Goal: Information Seeking & Learning: Learn about a topic

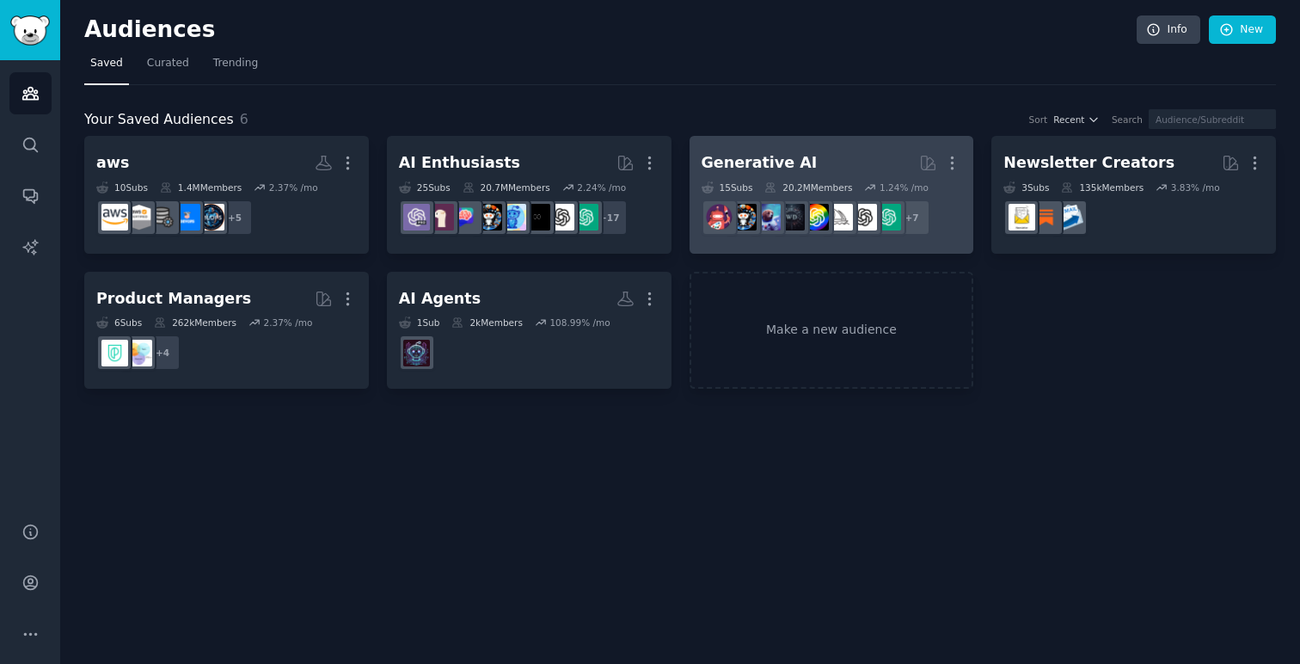
click at [767, 160] on div "Generative AI" at bounding box center [760, 162] width 116 height 21
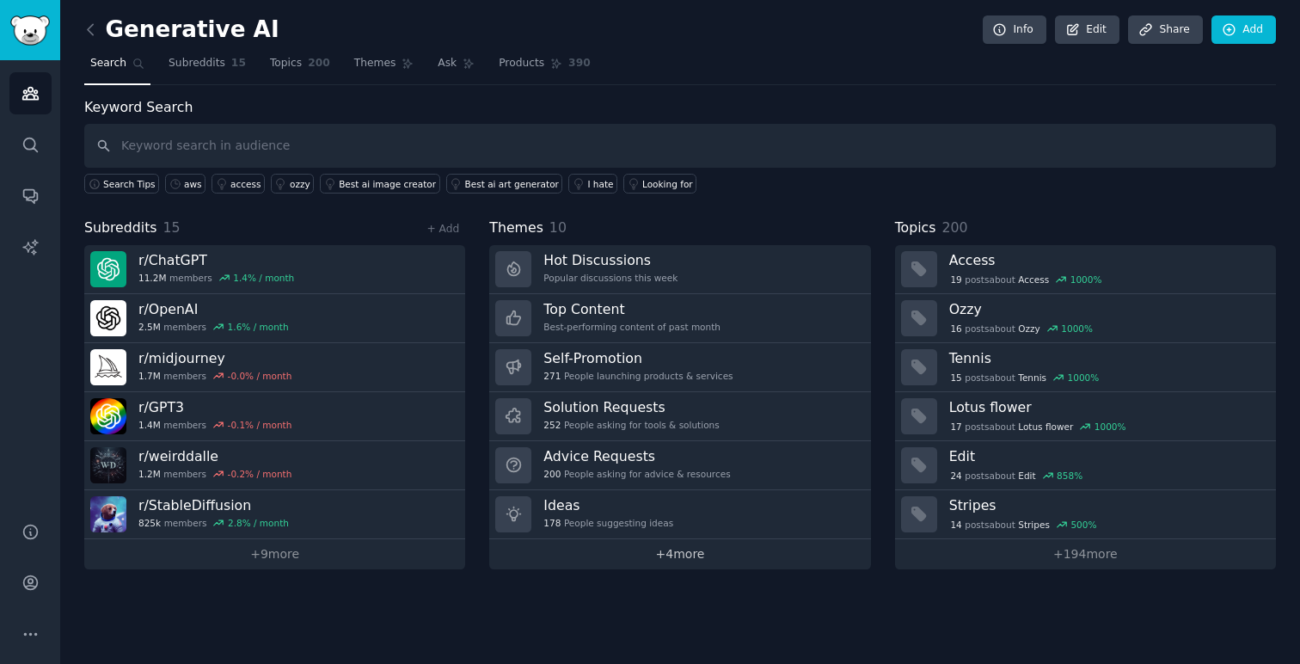
click at [702, 550] on link "+ 4 more" at bounding box center [679, 554] width 381 height 30
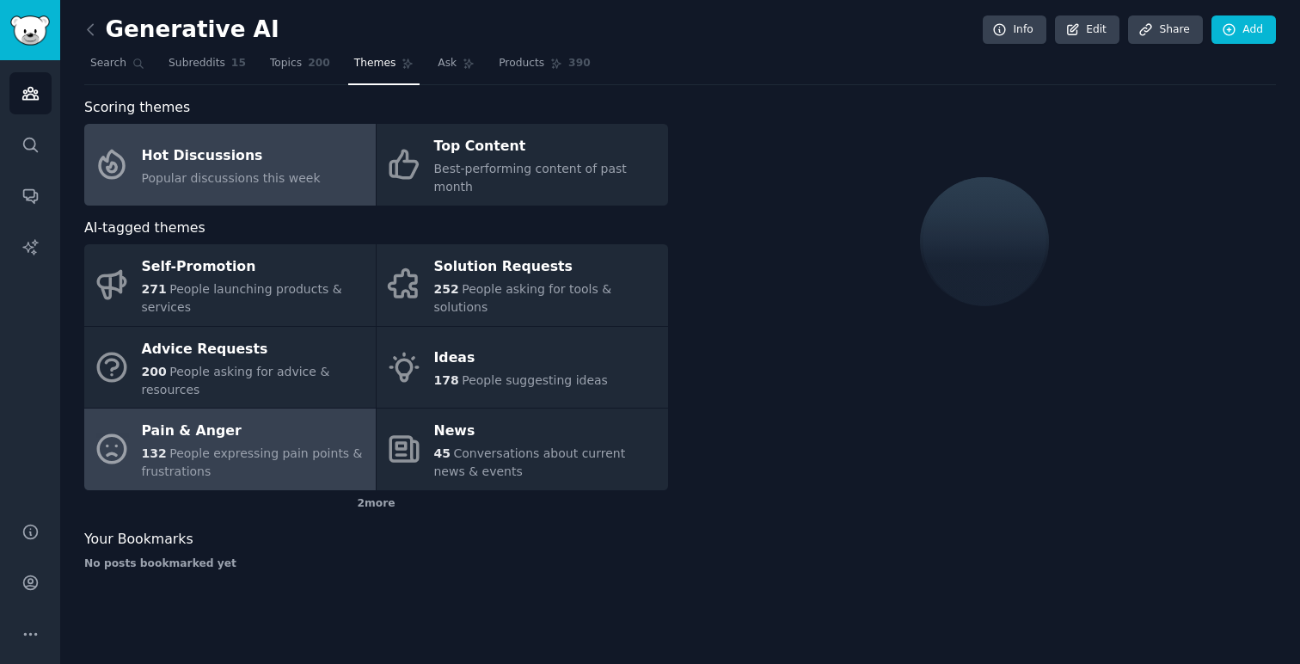
click at [280, 446] on span "People expressing pain points & frustrations" at bounding box center [252, 462] width 221 height 32
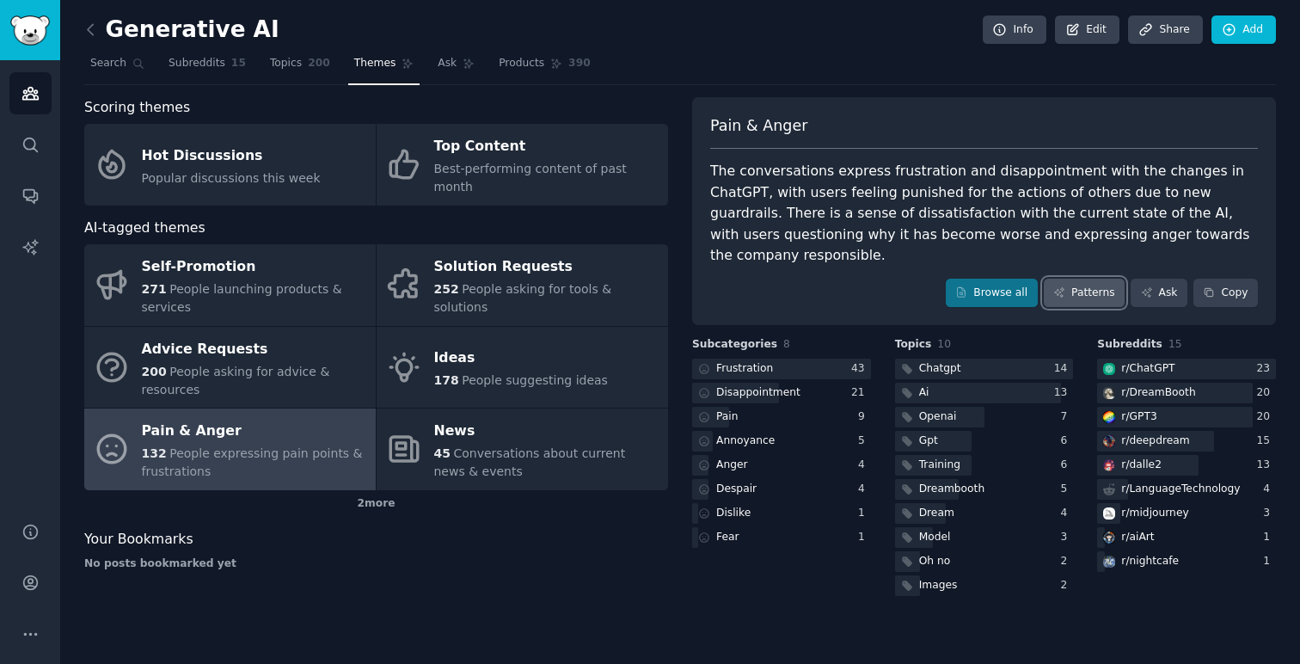
click at [1094, 279] on link "Patterns" at bounding box center [1084, 293] width 81 height 29
